Goal: Complete application form: Complete application form

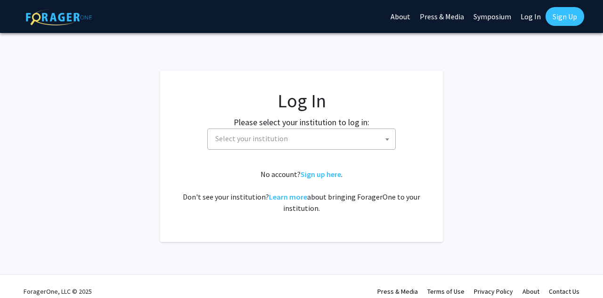
select select
click at [377, 136] on span "Select your institution" at bounding box center [303, 138] width 184 height 19
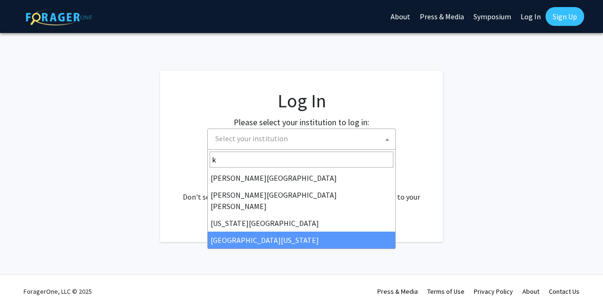
type input "k"
select select "13"
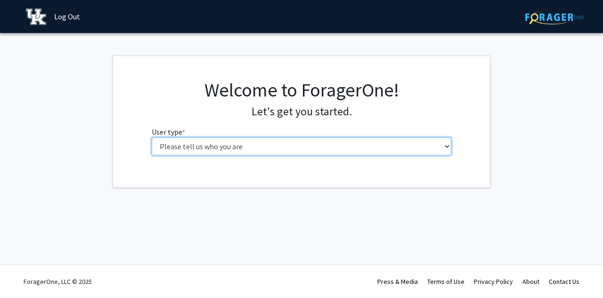
click at [405, 145] on select "Please tell us who you are Undergraduate Student Master's Student Doctoral Cand…" at bounding box center [302, 147] width 300 height 18
select select "1: undergrad"
click at [152, 138] on select "Please tell us who you are Undergraduate Student Master's Student Doctoral Cand…" at bounding box center [302, 147] width 300 height 18
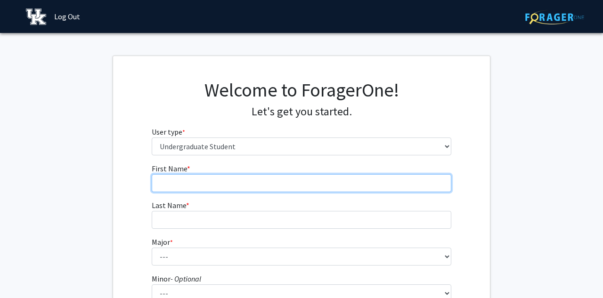
click at [332, 182] on input "First Name * required" at bounding box center [302, 183] width 300 height 18
type input "[PERSON_NAME]"
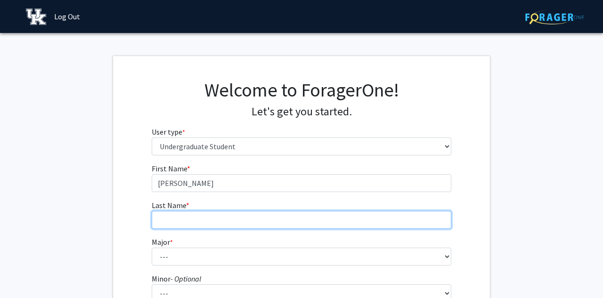
type input "[PERSON_NAME]"
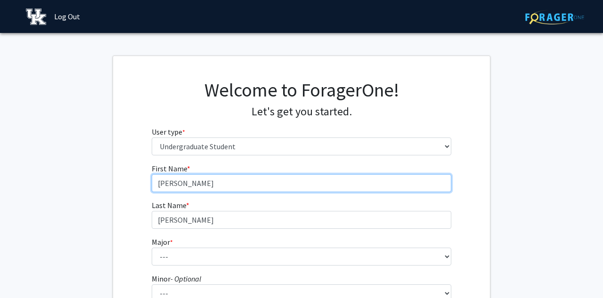
scroll to position [58, 0]
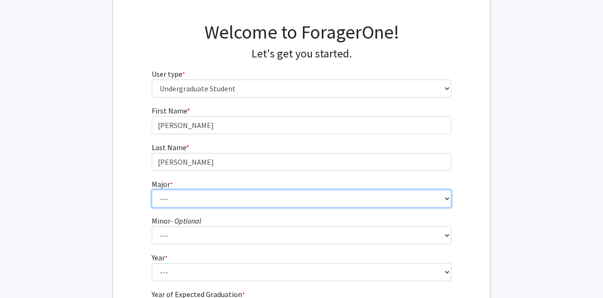
click at [221, 195] on select "--- Accounting Aerospace Engineering African American & Africana Studies Agricu…" at bounding box center [302, 199] width 300 height 18
select select "101: 938"
click at [152, 190] on select "--- Accounting Aerospace Engineering African American & Africana Studies Agricu…" at bounding box center [302, 199] width 300 height 18
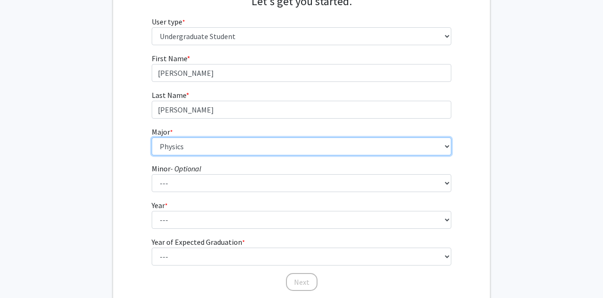
scroll to position [116, 0]
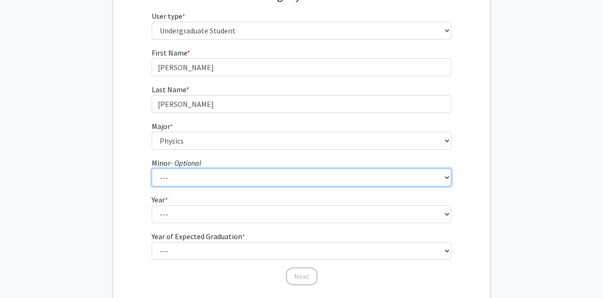
click at [181, 170] on select "--- African American & Africana Studies Agricultural Economics American Studies…" at bounding box center [302, 178] width 300 height 18
select select "46: 698"
click at [152, 169] on select "--- African American & Africana Studies Agricultural Economics American Studies…" at bounding box center [302, 178] width 300 height 18
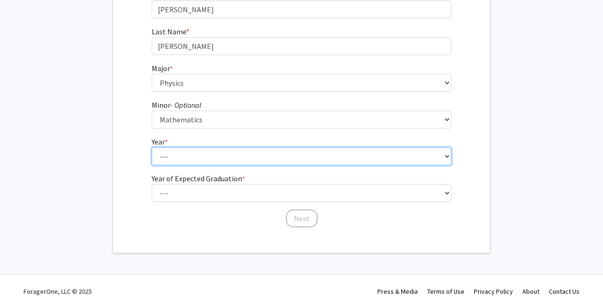
click at [234, 154] on select "--- First-year Sophomore Junior Senior Postbaccalaureate Certificate" at bounding box center [302, 156] width 300 height 18
select select "1: first-year"
click at [152, 147] on select "--- First-year Sophomore Junior Senior Postbaccalaureate Certificate" at bounding box center [302, 156] width 300 height 18
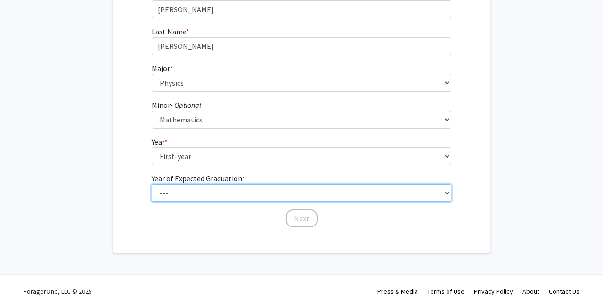
click at [219, 193] on select "--- 2025 2026 2027 2028 2029 2030 2031 2032 2033 2034" at bounding box center [302, 193] width 300 height 18
select select "5: 2029"
click at [152, 184] on select "--- 2025 2026 2027 2028 2029 2030 2031 2032 2033 2034" at bounding box center [302, 193] width 300 height 18
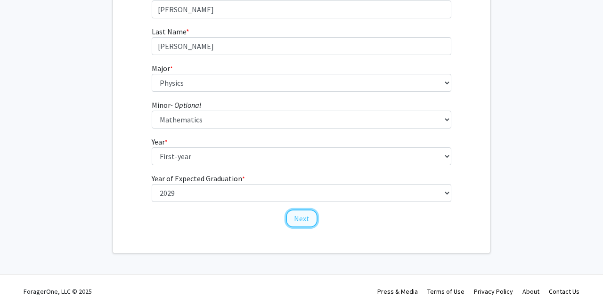
click at [296, 218] on button "Next" at bounding box center [302, 219] width 32 height 18
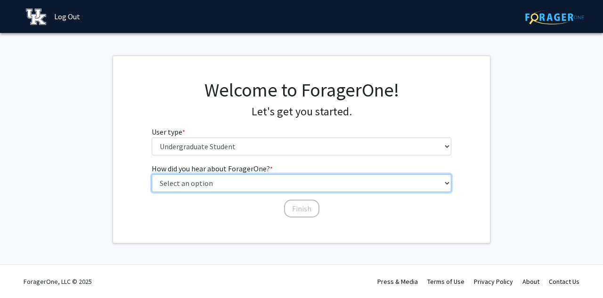
click at [265, 188] on select "Select an option Peer/student recommendation Faculty/staff recommendation Unive…" at bounding box center [302, 183] width 300 height 18
select select "1: peer_recommendation"
click at [152, 174] on select "Select an option Peer/student recommendation Faculty/staff recommendation Unive…" at bounding box center [302, 183] width 300 height 18
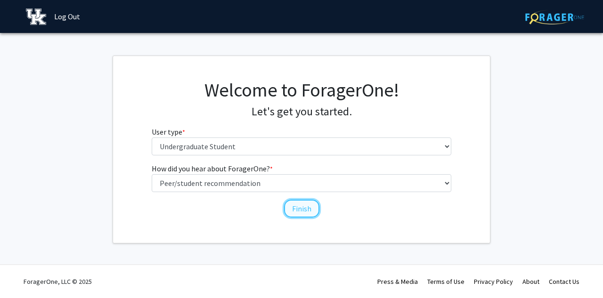
click at [293, 215] on button "Finish" at bounding box center [301, 209] width 35 height 18
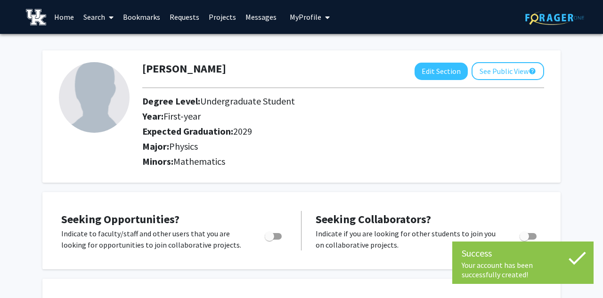
click at [576, 257] on icon at bounding box center [577, 258] width 24 height 24
